Goal: Transaction & Acquisition: Purchase product/service

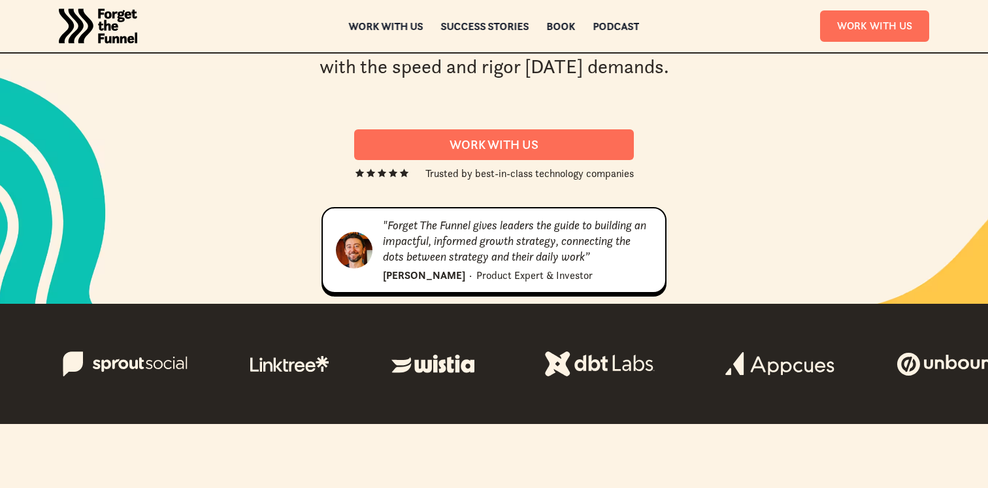
scroll to position [122, 0]
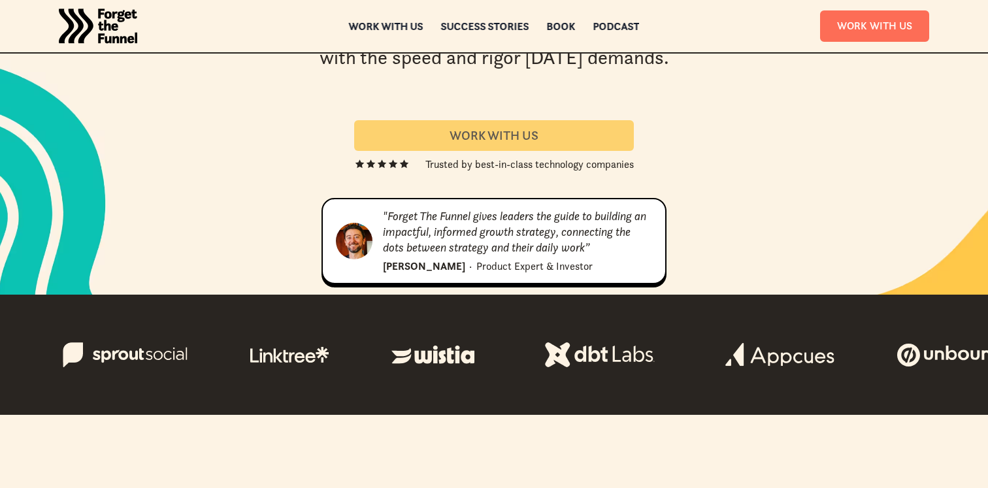
click at [459, 137] on div "Work With us" at bounding box center [494, 135] width 248 height 15
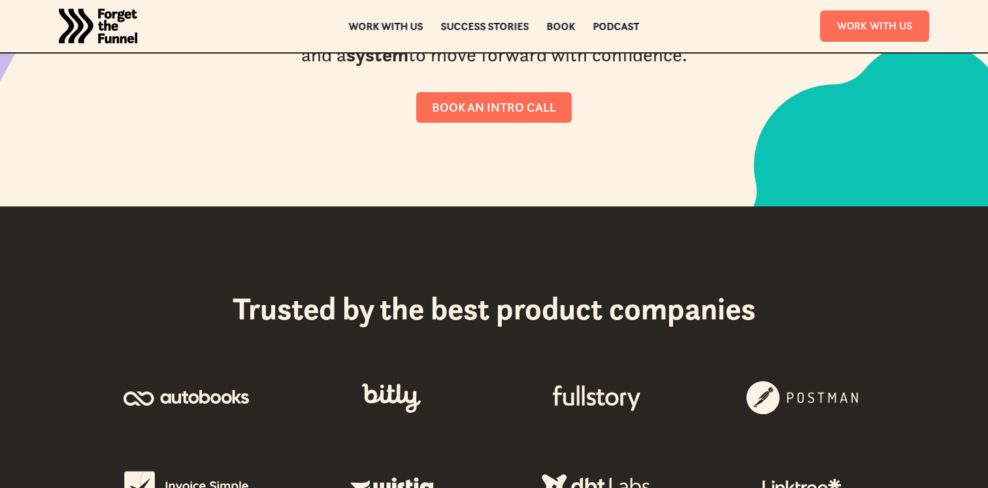
scroll to position [235, 0]
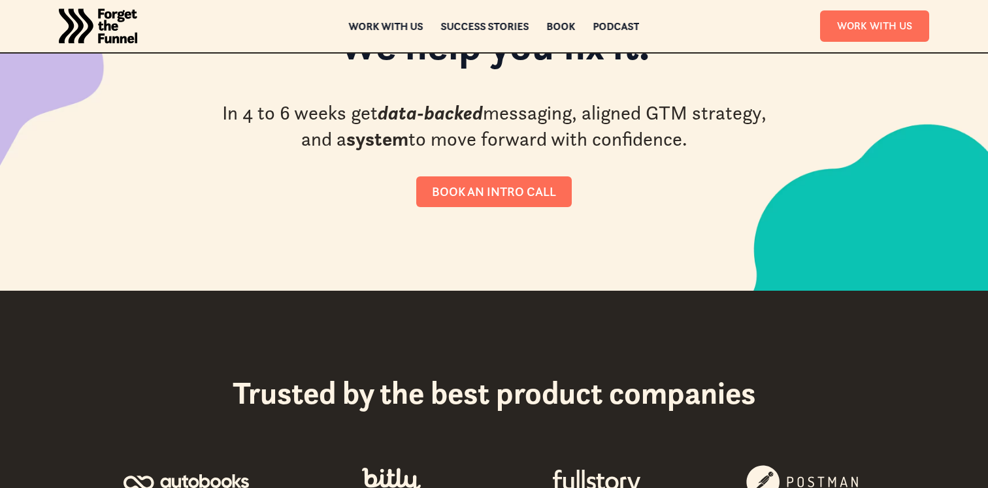
click at [497, 20] on div "ABOUT ABOUT Work with us Work with us Success Stories Success Stories Book Book…" at bounding box center [494, 26] width 988 height 52
click at [563, 24] on div "Book" at bounding box center [561, 28] width 29 height 9
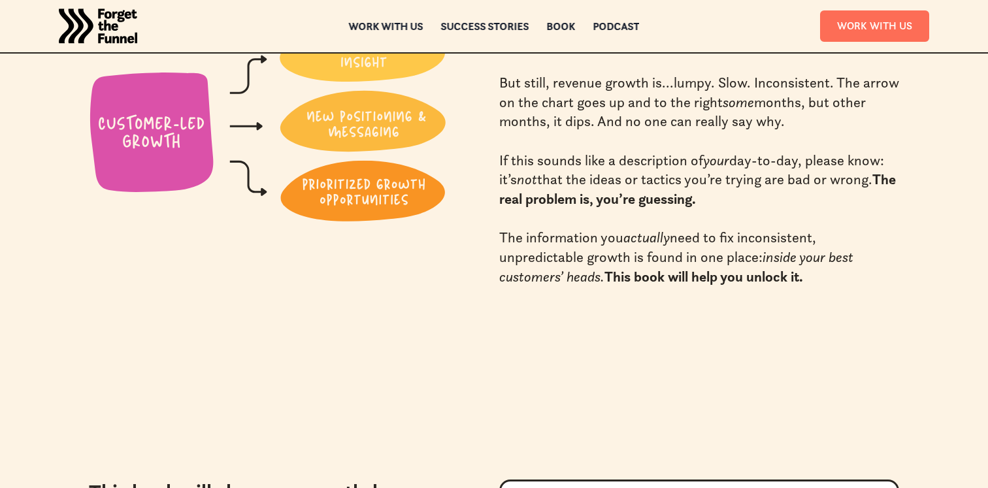
scroll to position [671, 0]
